Goal: Information Seeking & Learning: Learn about a topic

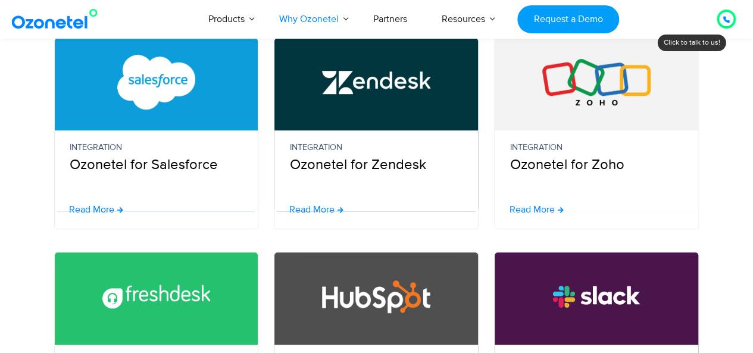
scroll to position [361, 0]
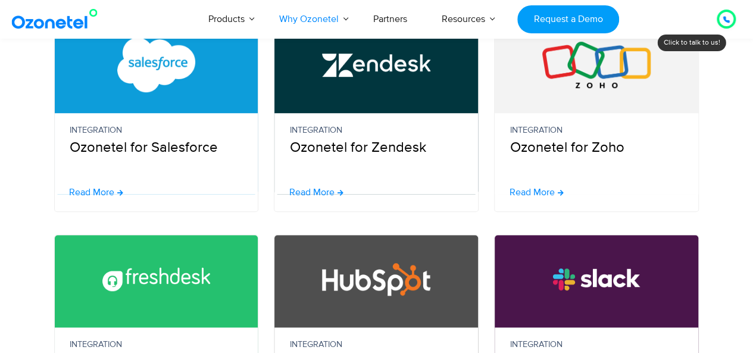
click at [111, 92] on figure at bounding box center [157, 65] width 204 height 88
click at [102, 193] on span "Read More" at bounding box center [91, 193] width 45 height 10
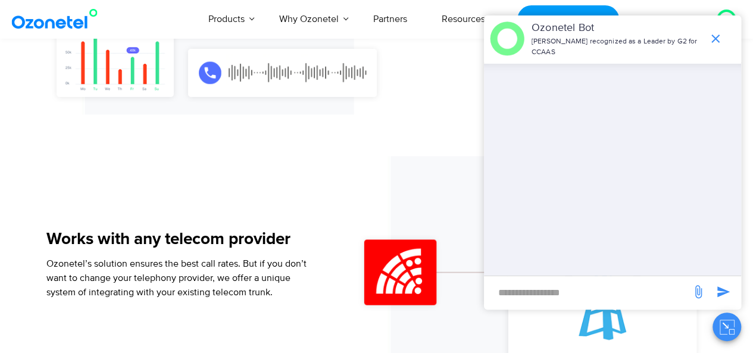
scroll to position [969, 0]
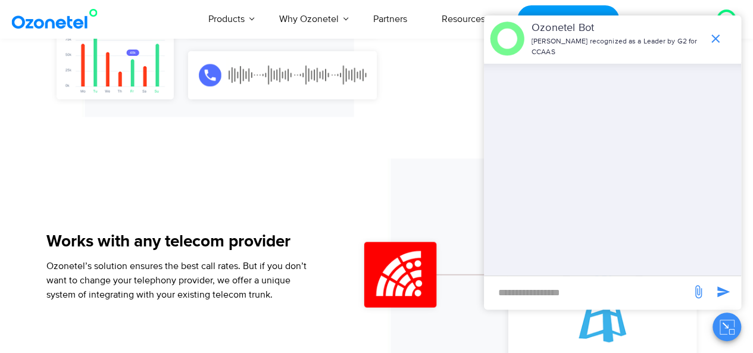
drag, startPoint x: 336, startPoint y: 244, endPoint x: 351, endPoint y: 226, distance: 24.1
click at [351, 226] on div at bounding box center [511, 274] width 389 height 232
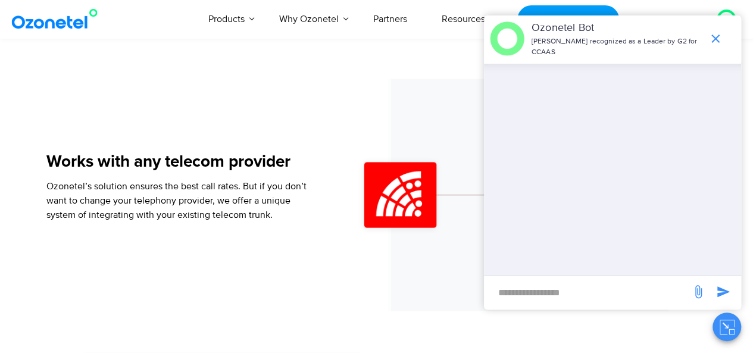
scroll to position [1049, 0]
click at [713, 40] on icon "end chat or minimize" at bounding box center [715, 39] width 14 height 14
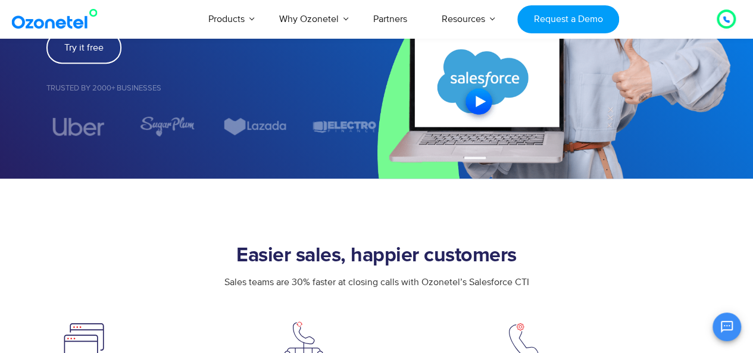
scroll to position [280, 0]
